Goal: Transaction & Acquisition: Purchase product/service

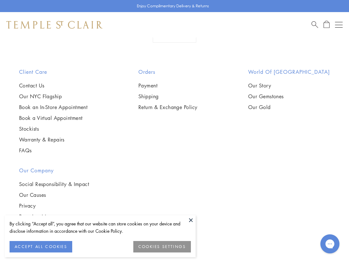
scroll to position [5280, 0]
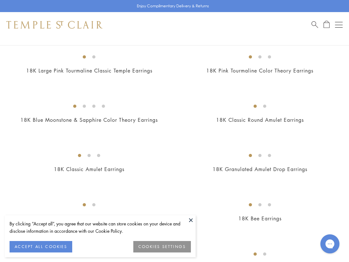
scroll to position [509, 0]
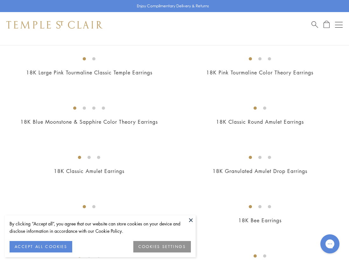
click at [0, 0] on img at bounding box center [0, 0] width 0 height 0
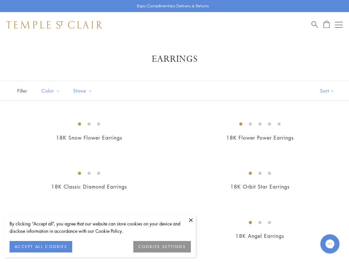
scroll to position [0, 0]
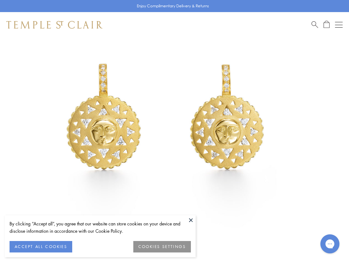
scroll to position [83, 1]
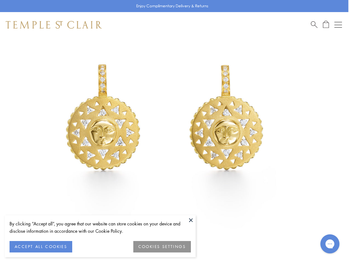
click at [125, 130] on img at bounding box center [164, 120] width 330 height 330
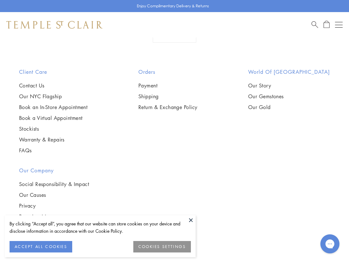
scroll to position [4132, 1]
click at [0, 0] on img at bounding box center [0, 0] width 0 height 0
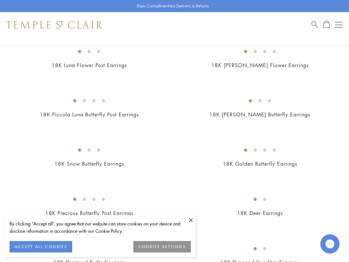
scroll to position [1108, 0]
click at [0, 0] on img at bounding box center [0, 0] width 0 height 0
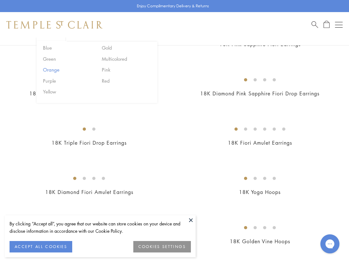
scroll to position [686, 0]
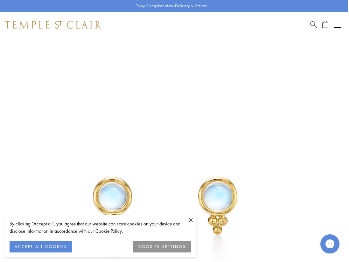
scroll to position [0, 1]
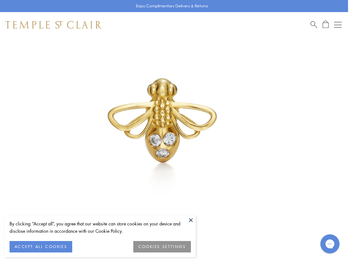
scroll to position [80, 0]
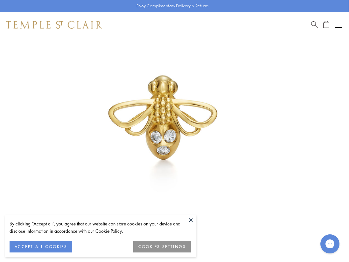
click at [175, 108] on img at bounding box center [165, 122] width 330 height 330
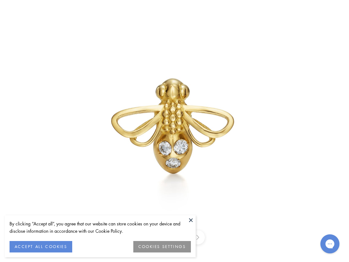
click at [179, 109] on img at bounding box center [175, 131] width 372 height 372
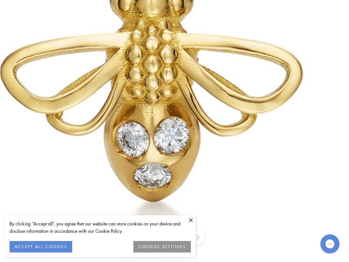
click at [182, 195] on img at bounding box center [156, 97] width 916 height 916
